Goal: Navigation & Orientation: Find specific page/section

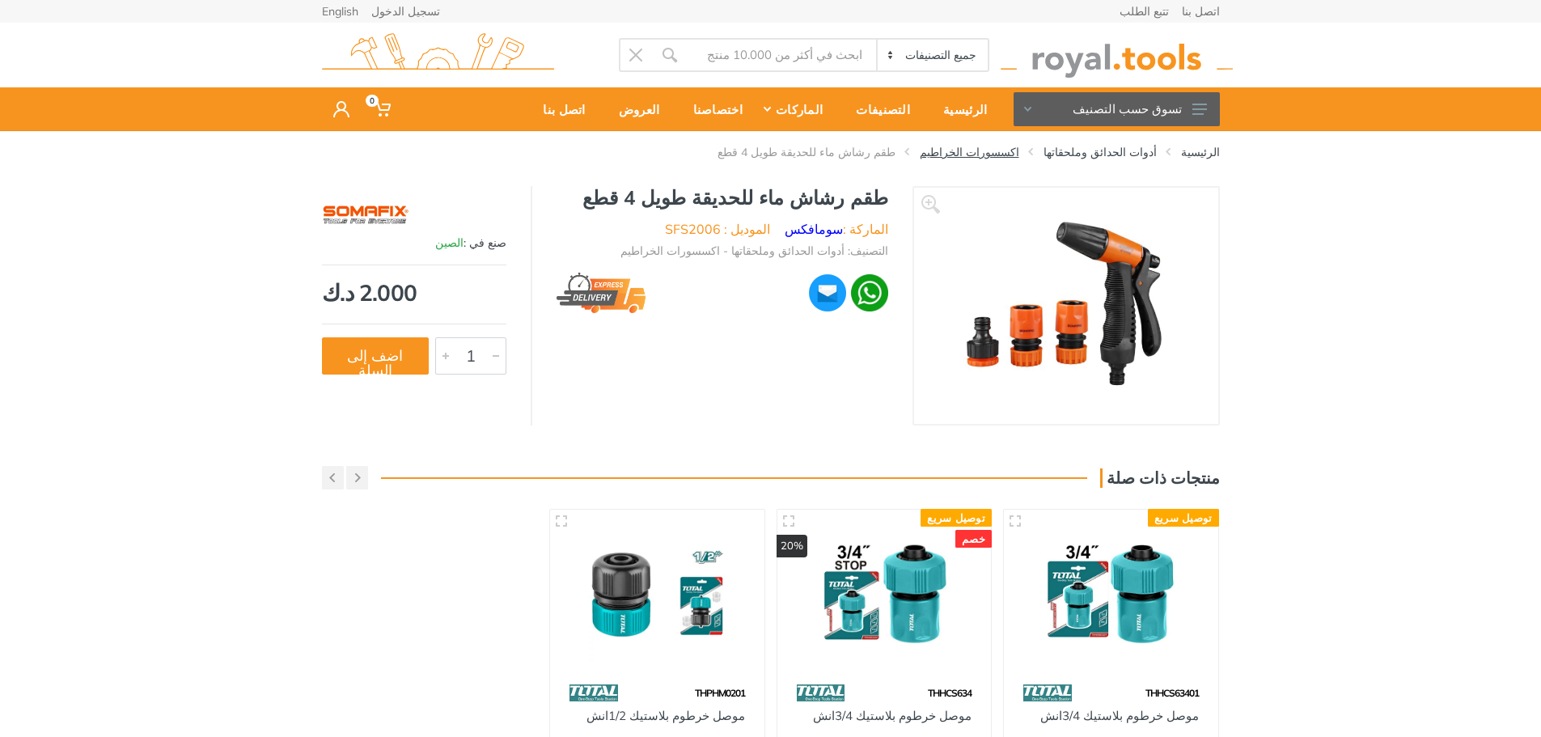
click at [1018, 151] on link "اكسسورات الخراطيم" at bounding box center [969, 152] width 99 height 16
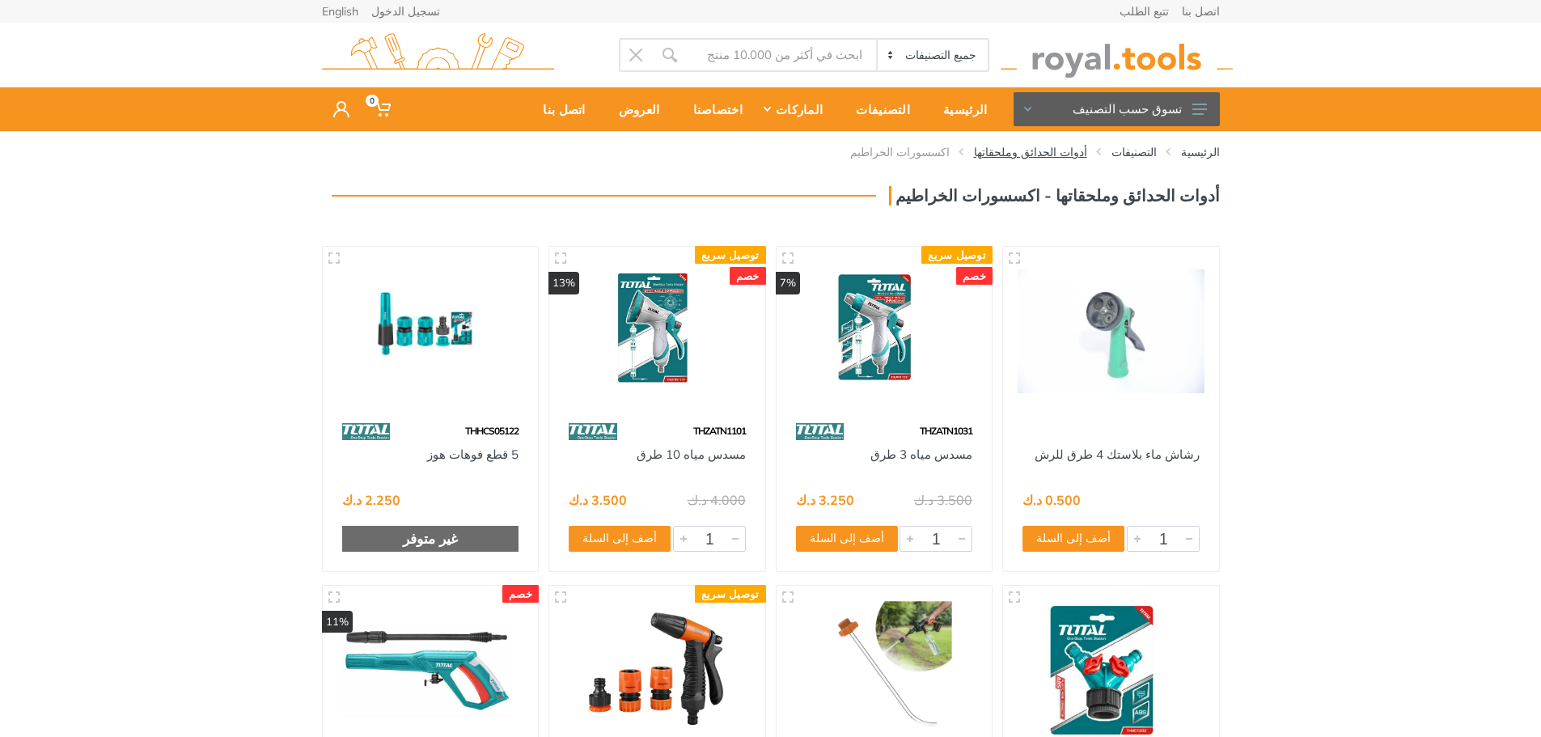
click at [1082, 150] on link "أدوات الحدائق وملحقاتها" at bounding box center [1030, 152] width 113 height 16
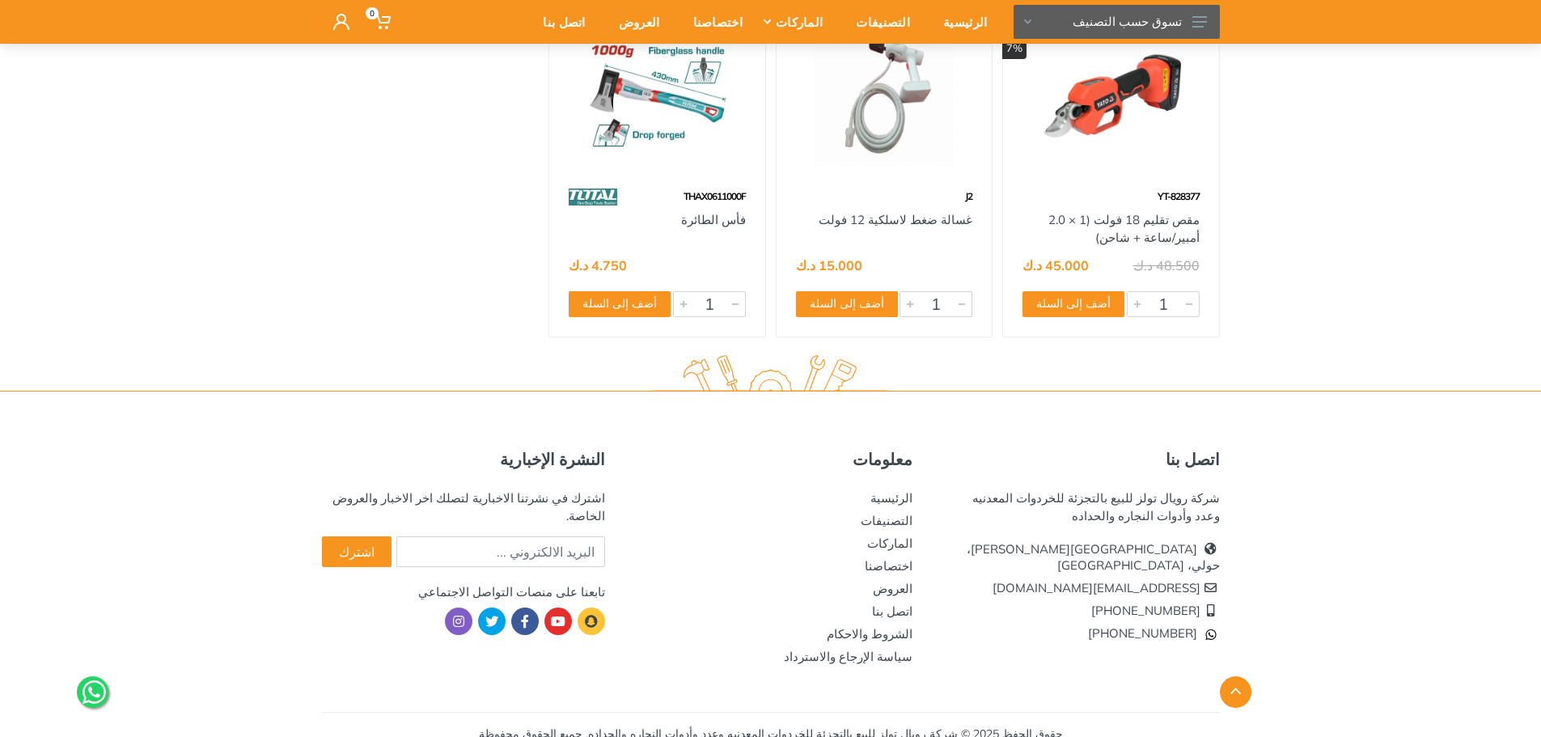
scroll to position [8852, 0]
